Goal: Find specific page/section: Find specific page/section

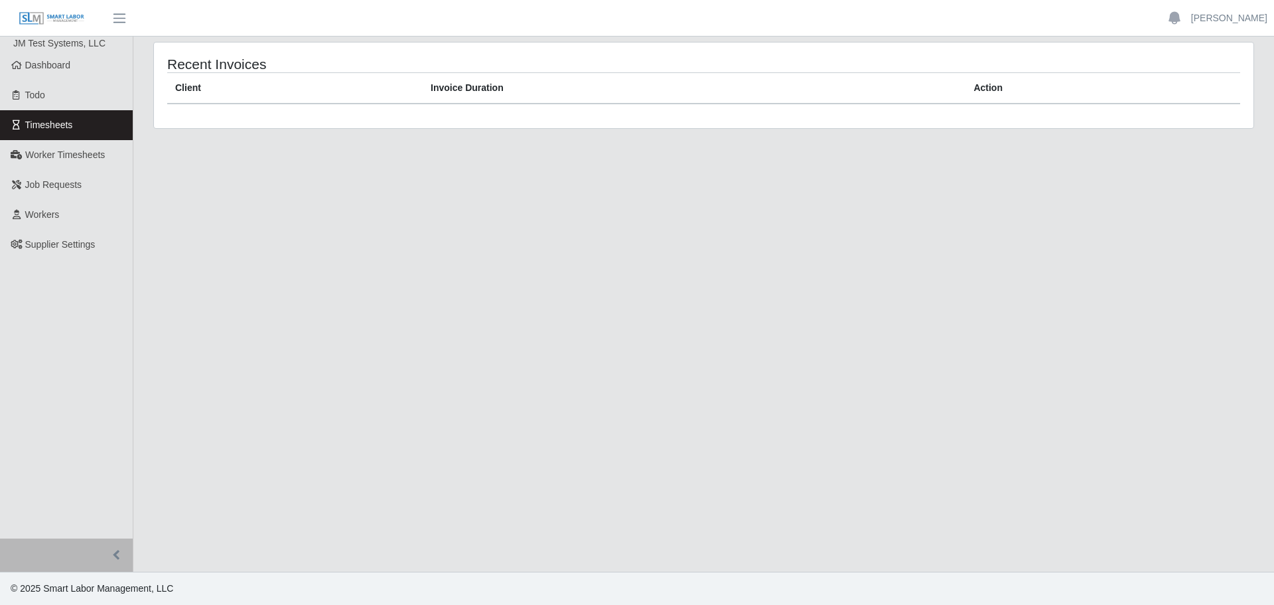
click at [50, 128] on span "Timesheets" at bounding box center [49, 124] width 48 height 11
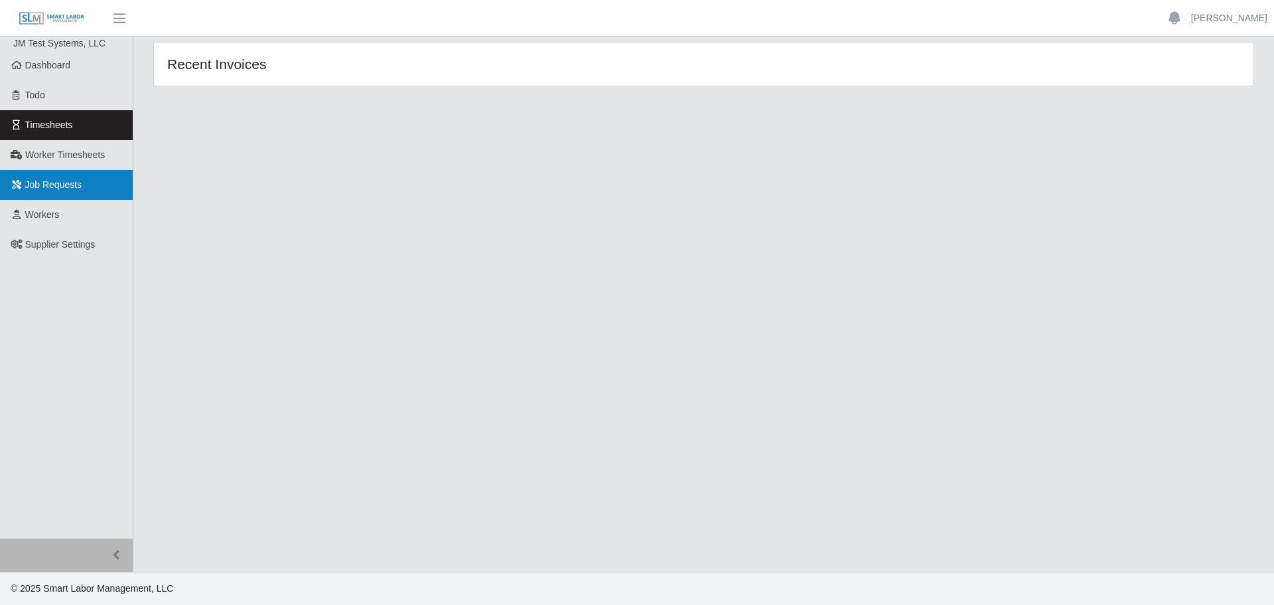
click at [58, 181] on span "Job Requests" at bounding box center [53, 184] width 57 height 11
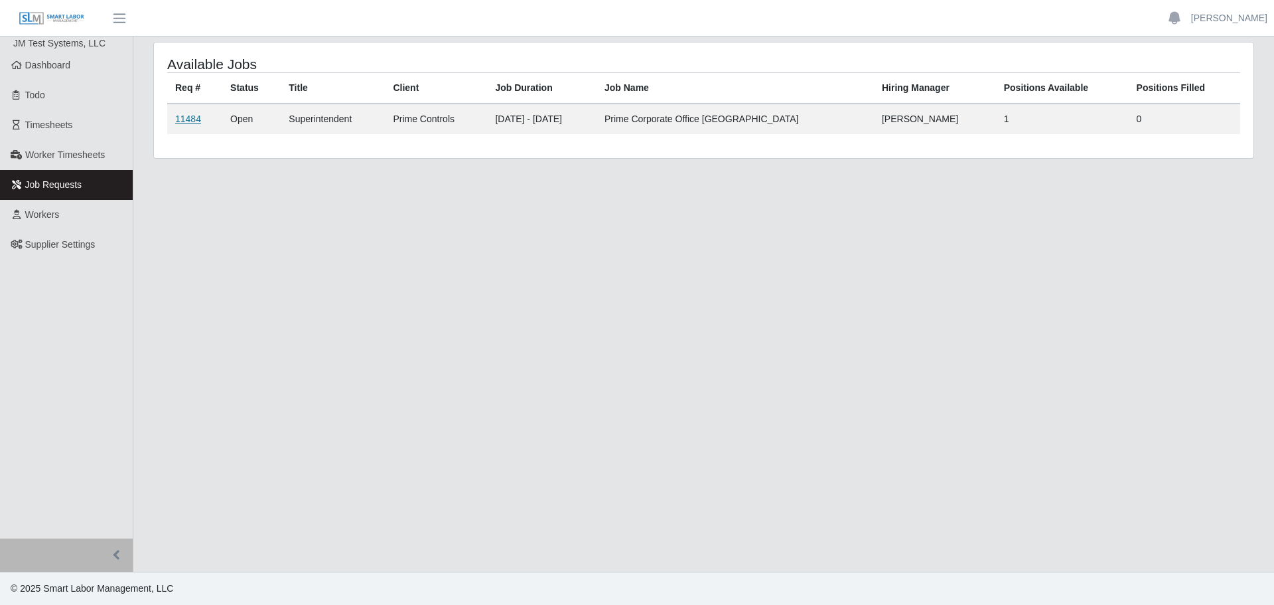
click at [184, 116] on link "11484" at bounding box center [188, 118] width 26 height 11
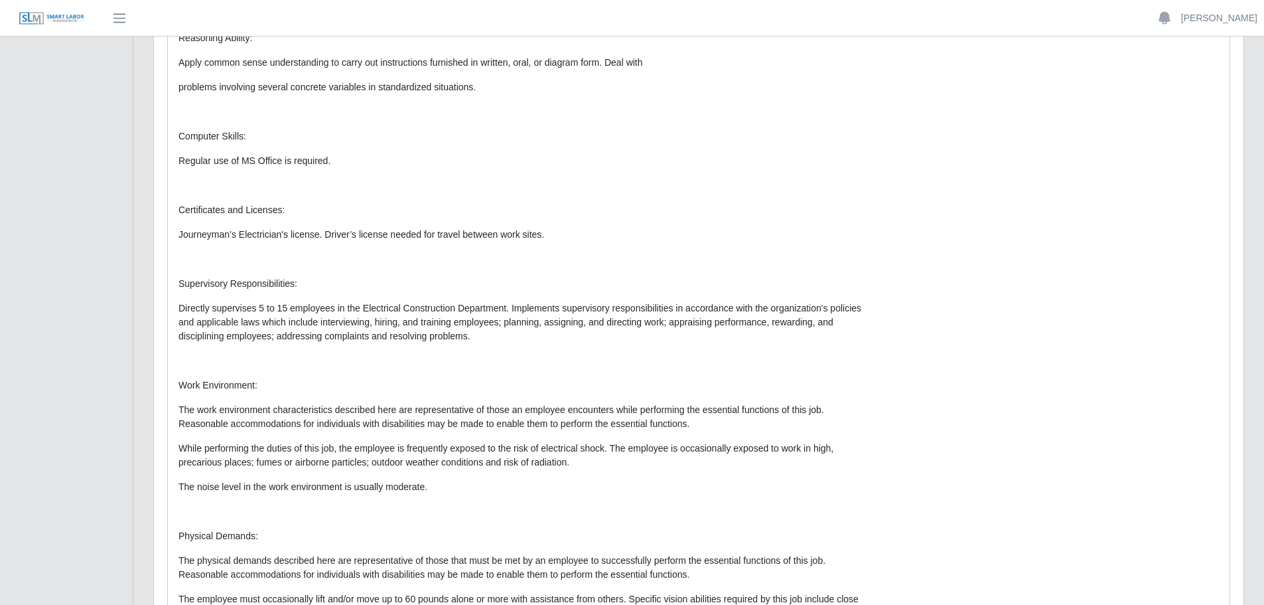
scroll to position [2010, 0]
